Goal: Task Accomplishment & Management: Use online tool/utility

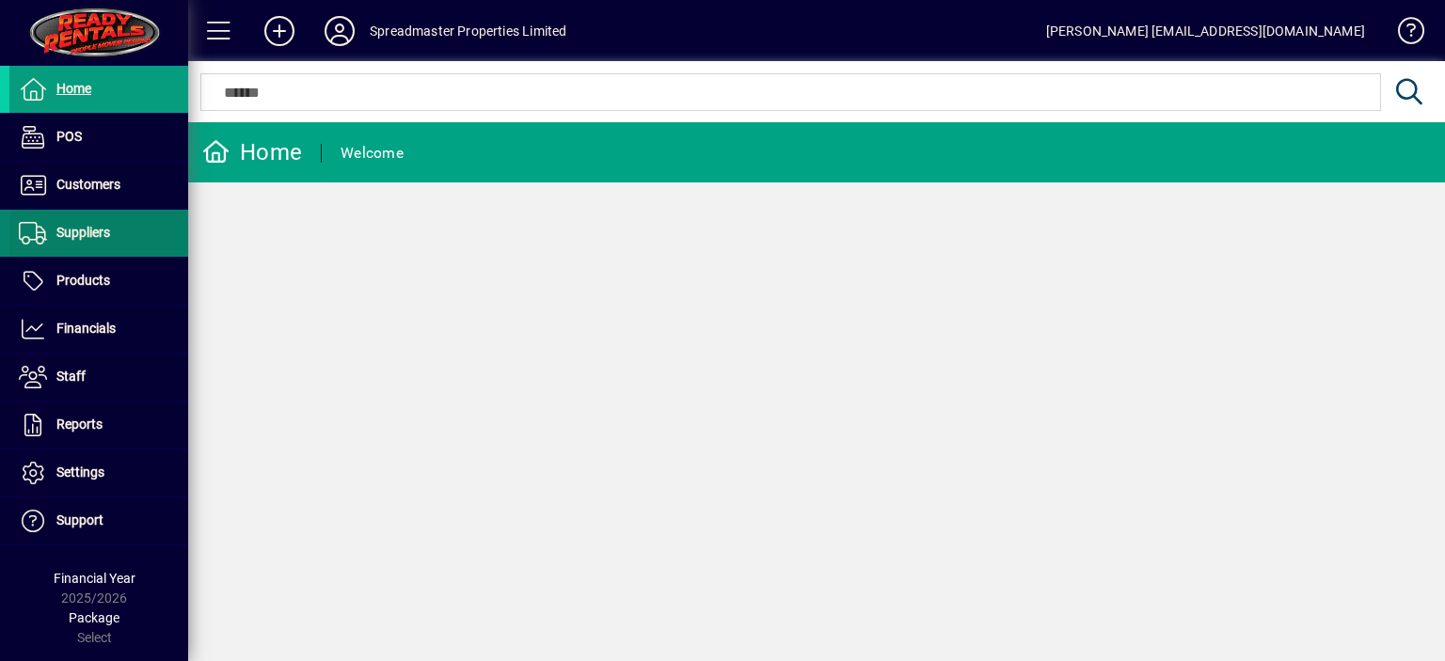
click at [83, 236] on span "Suppliers" at bounding box center [83, 232] width 54 height 15
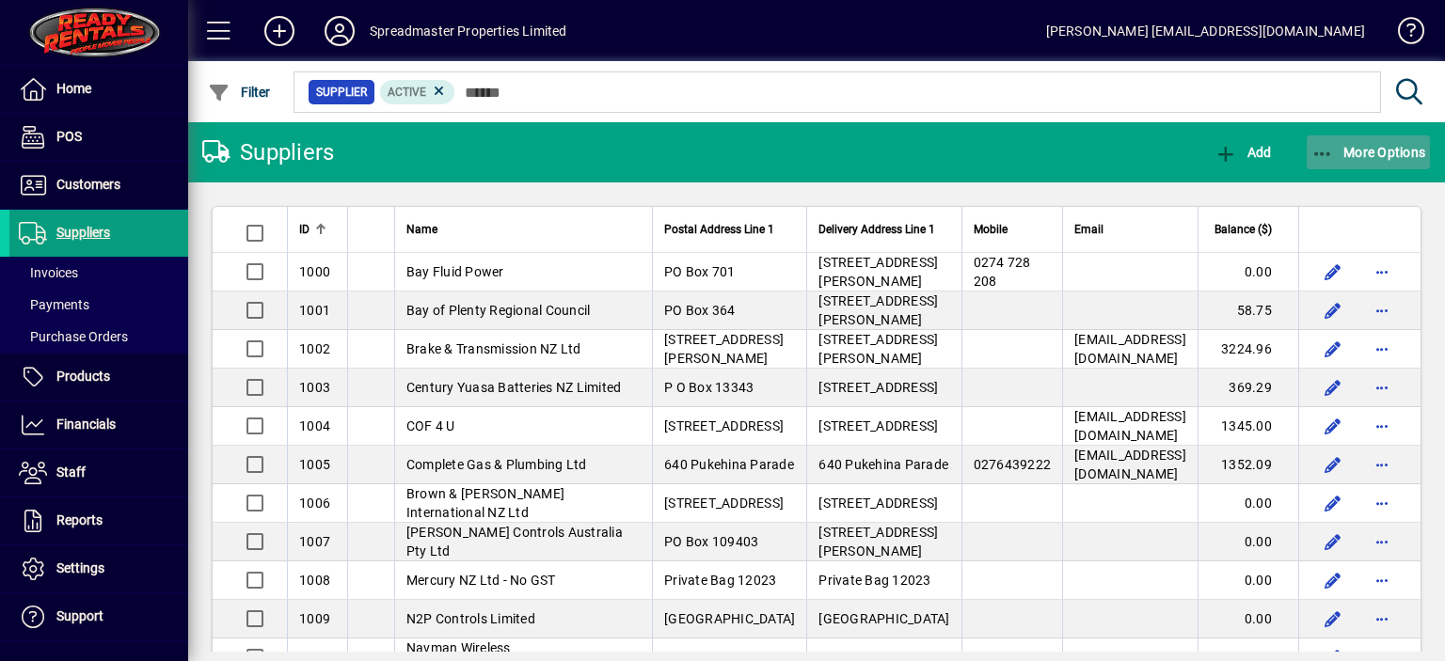
click at [1371, 154] on span "More Options" at bounding box center [1369, 152] width 115 height 15
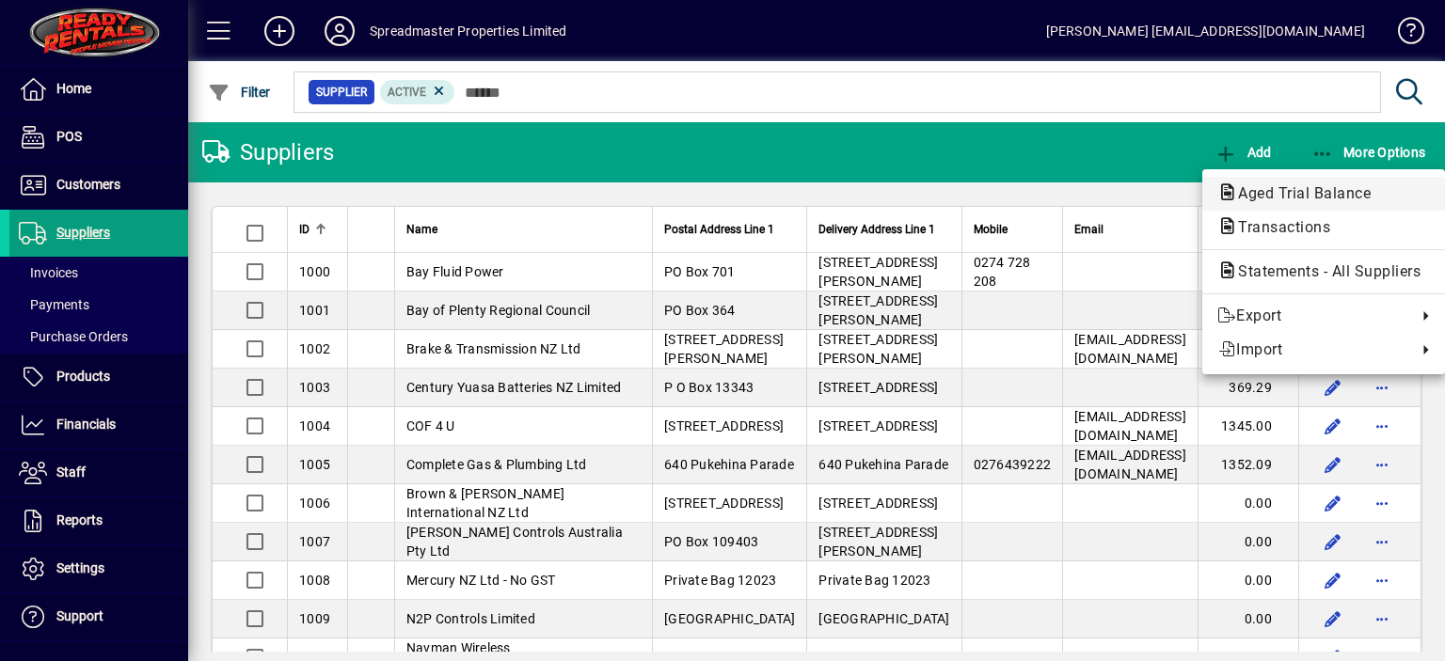
click at [1299, 199] on span "Aged Trial Balance" at bounding box center [1298, 193] width 163 height 18
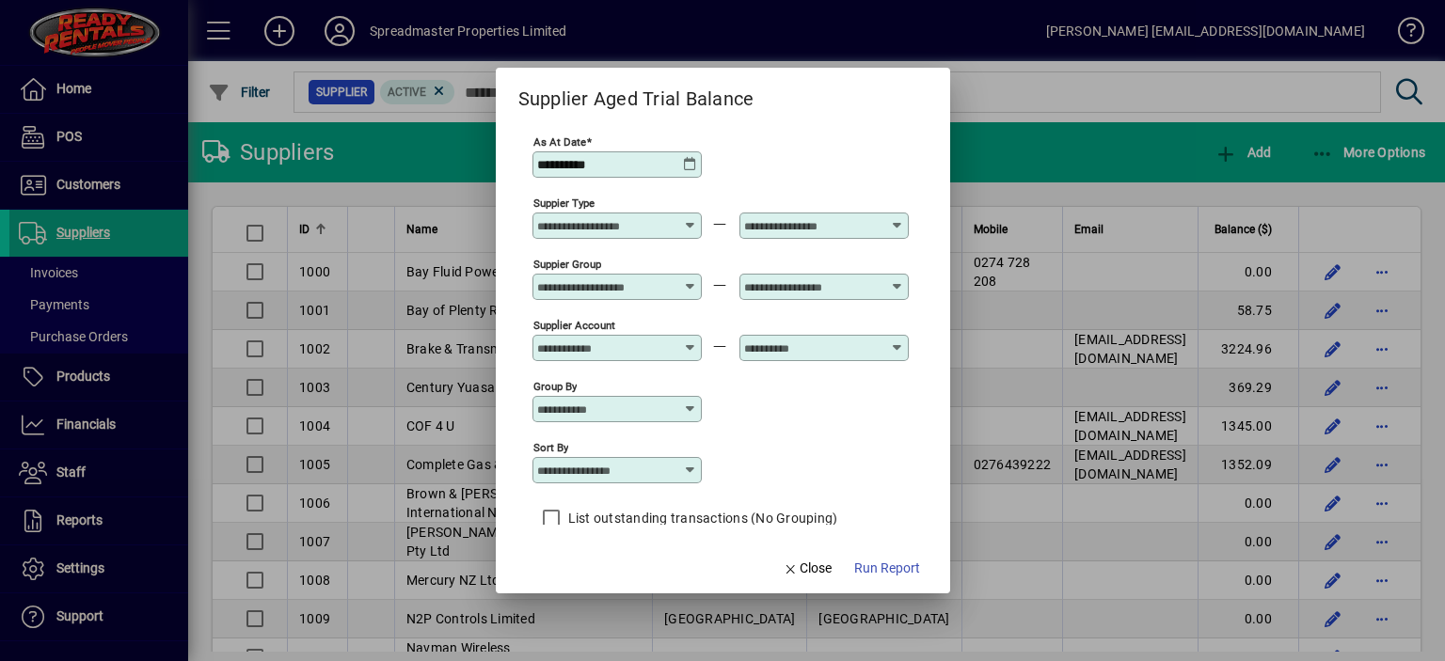
click at [692, 469] on icon at bounding box center [690, 470] width 15 height 15
click at [613, 580] on div "Supplier Name" at bounding box center [592, 586] width 90 height 20
type input "**********"
click at [877, 565] on span "Run Report" at bounding box center [887, 569] width 66 height 20
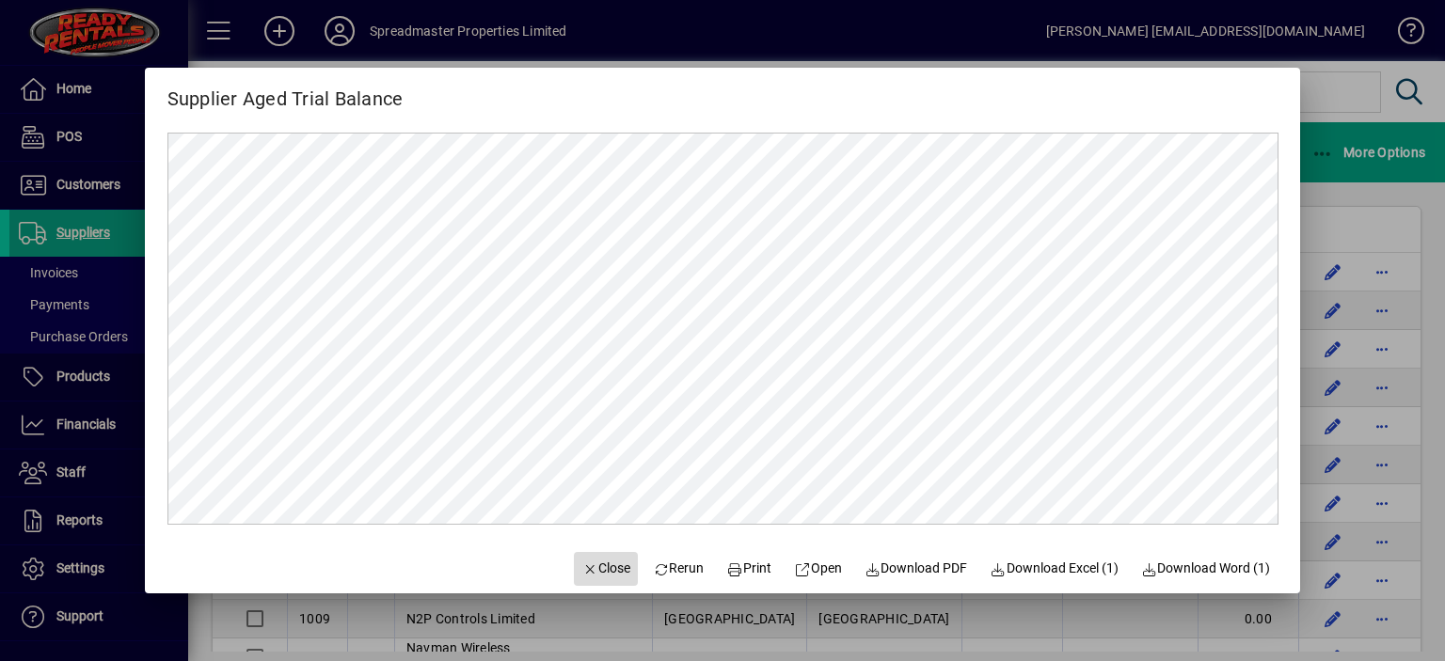
click at [604, 571] on span "Close" at bounding box center [605, 569] width 49 height 20
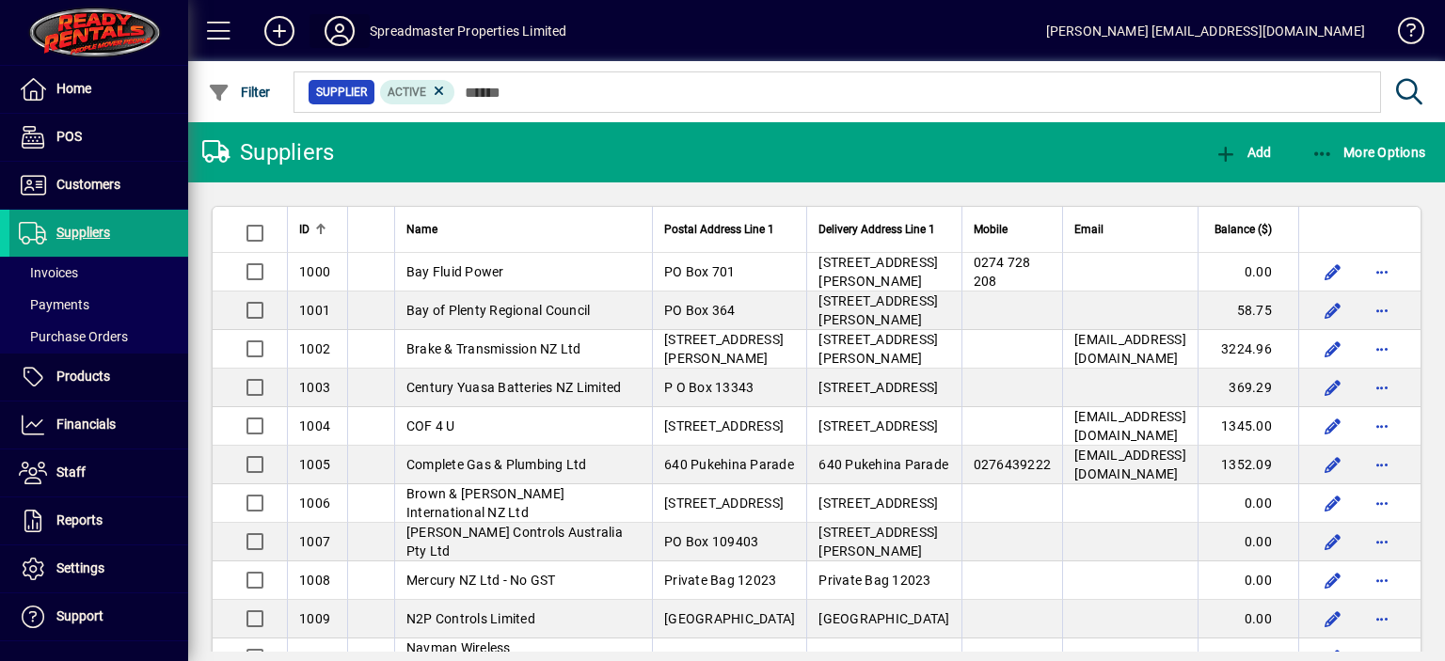
click at [337, 33] on icon at bounding box center [340, 31] width 38 height 30
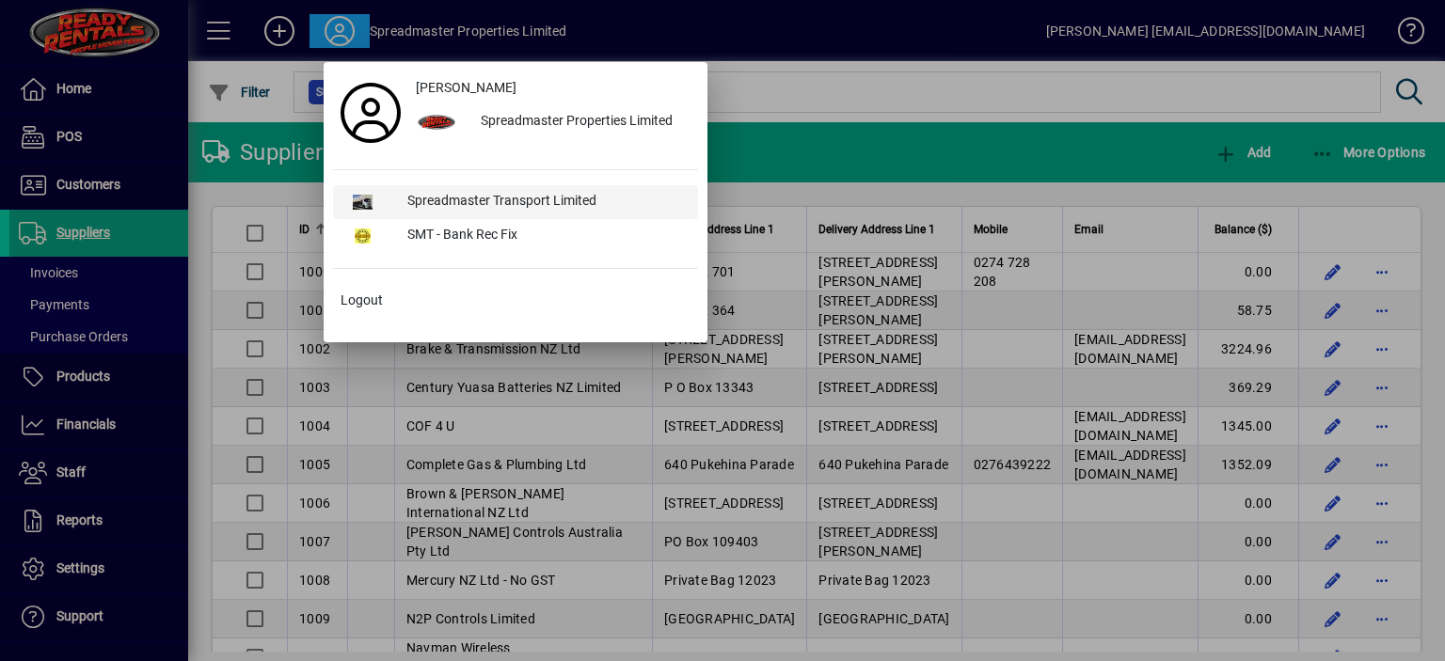
click at [457, 193] on div "Spreadmaster Transport Limited" at bounding box center [545, 202] width 306 height 34
